Goal: Communication & Community: Connect with others

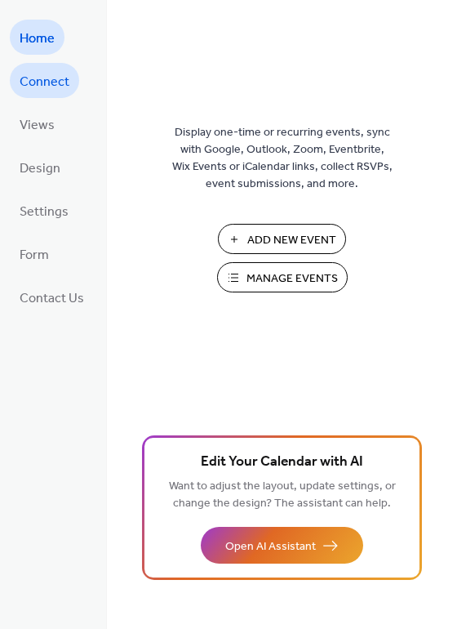
click at [60, 82] on span "Connect" at bounding box center [45, 81] width 50 height 25
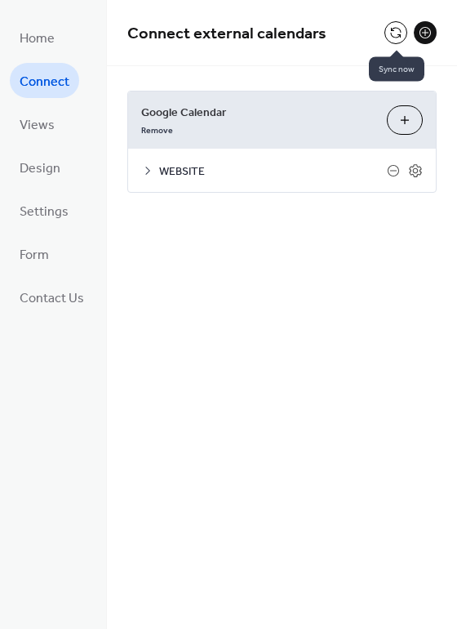
click at [390, 32] on button at bounding box center [396, 32] width 23 height 23
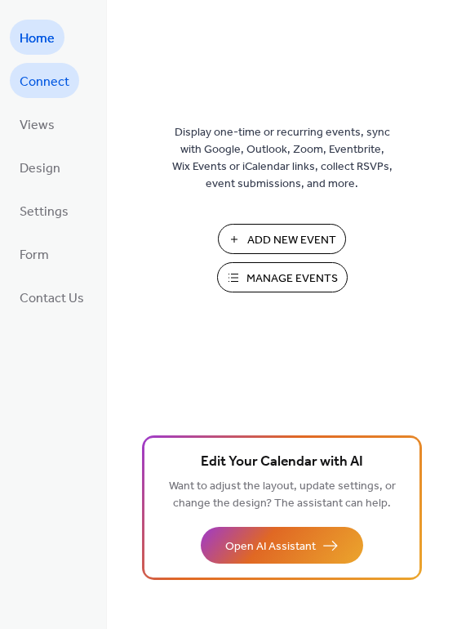
click at [42, 86] on span "Connect" at bounding box center [45, 81] width 50 height 25
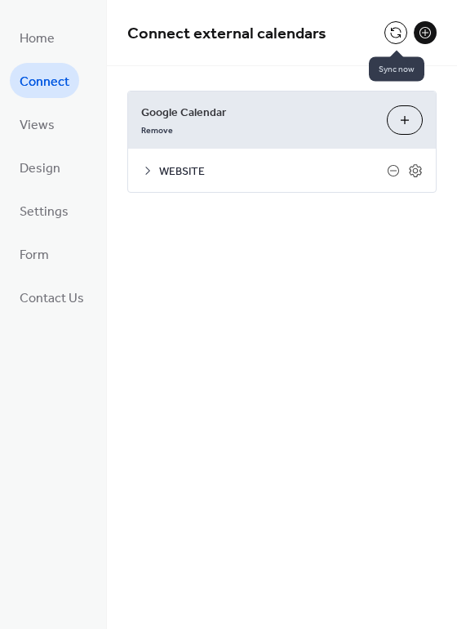
click at [395, 32] on button at bounding box center [396, 32] width 23 height 23
